Goal: Navigation & Orientation: Find specific page/section

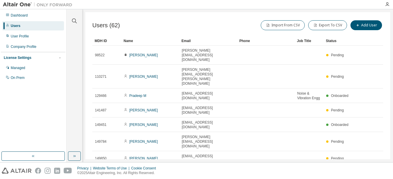
click at [26, 17] on div "Dashboard" at bounding box center [19, 15] width 17 height 5
